Goal: Task Accomplishment & Management: Complete application form

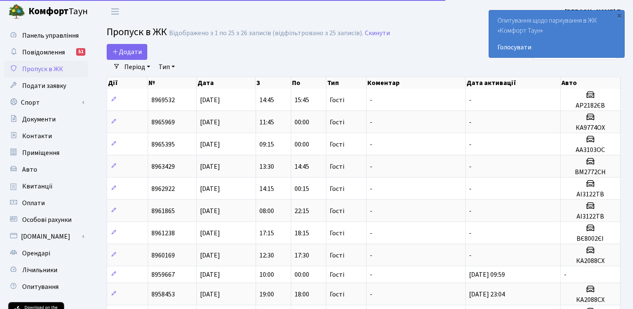
select select "25"
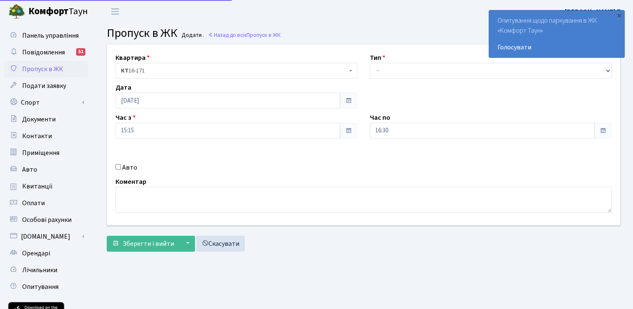
click at [115, 168] on input "Авто" at bounding box center [117, 166] width 5 height 5
checkbox input "true"
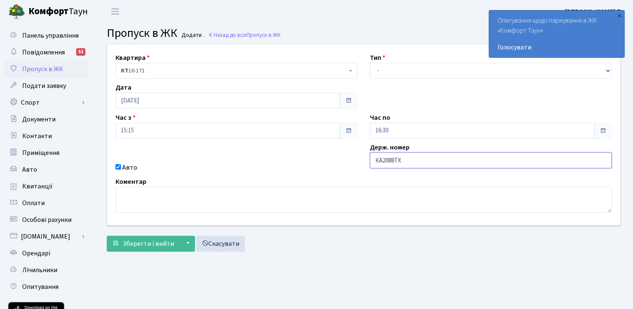
type input "КА2088ТХ"
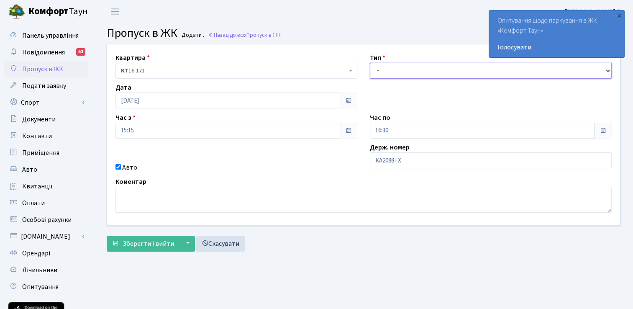
click at [400, 74] on select "- Доставка Таксі Гості Сервіс" at bounding box center [491, 71] width 242 height 16
select select "3"
click at [370, 63] on select "- Доставка Таксі Гості Сервіс" at bounding box center [491, 71] width 242 height 16
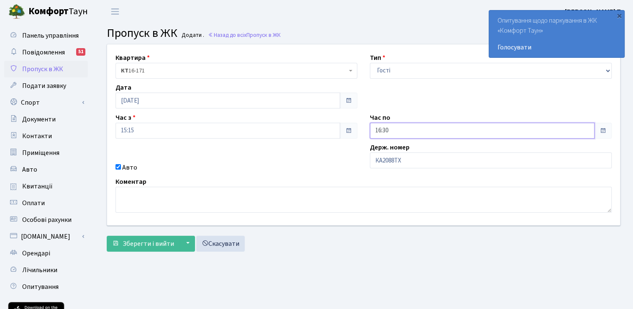
click at [408, 135] on input "16:30" at bounding box center [482, 130] width 225 height 16
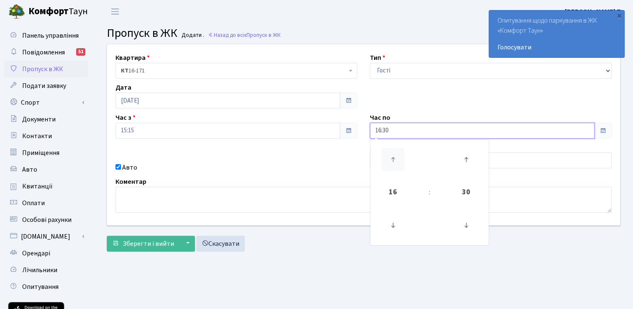
click at [389, 156] on icon at bounding box center [392, 159] width 23 height 23
click at [390, 156] on icon at bounding box center [392, 159] width 23 height 23
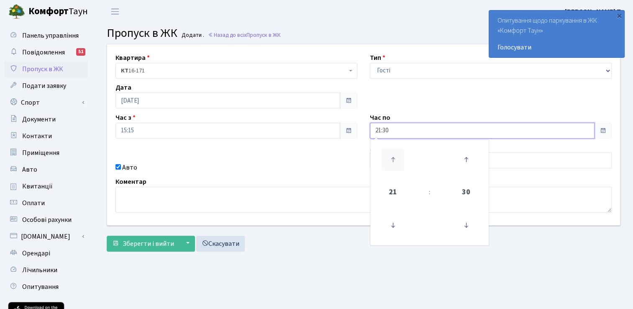
click at [390, 156] on icon at bounding box center [392, 159] width 23 height 23
type input "23:30"
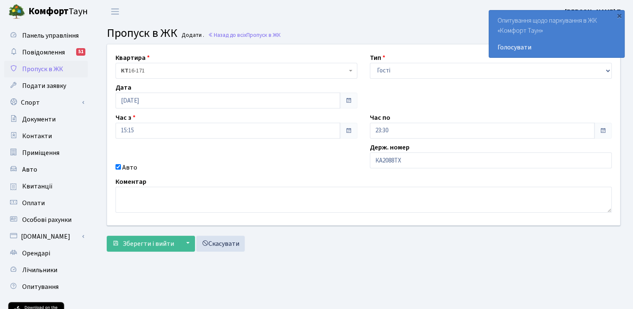
drag, startPoint x: 316, startPoint y: 151, endPoint x: 311, endPoint y: 153, distance: 4.9
click at [316, 151] on div "Квартира <b>КТ</b>&nbsp;&nbsp;&nbsp;&nbsp;16-171 КТ 16-171 Тип - Доставка Таксі…" at bounding box center [363, 134] width 525 height 181
click at [144, 247] on span "Зберегти і вийти" at bounding box center [147, 243] width 51 height 9
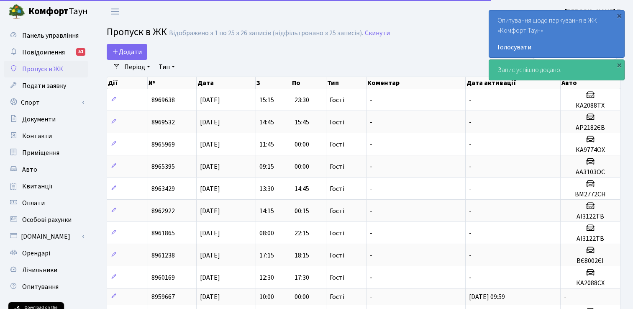
select select "25"
